Goal: Entertainment & Leisure: Browse casually

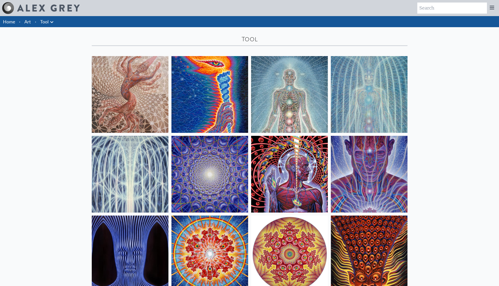
click at [29, 24] on link "Art" at bounding box center [27, 21] width 7 height 7
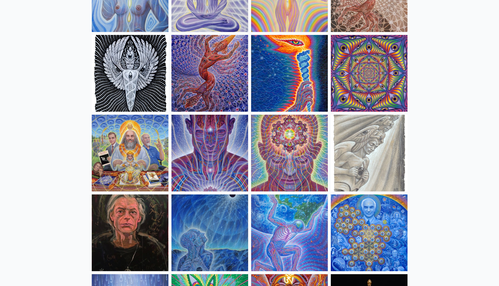
scroll to position [500, 0]
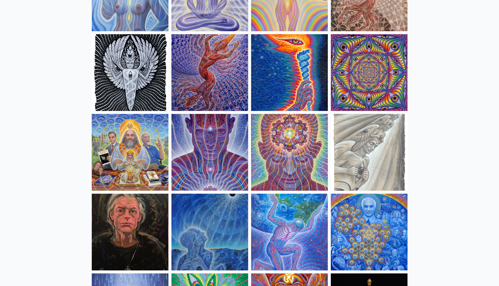
click at [295, 142] on img at bounding box center [289, 152] width 77 height 77
